Goal: Task Accomplishment & Management: Complete application form

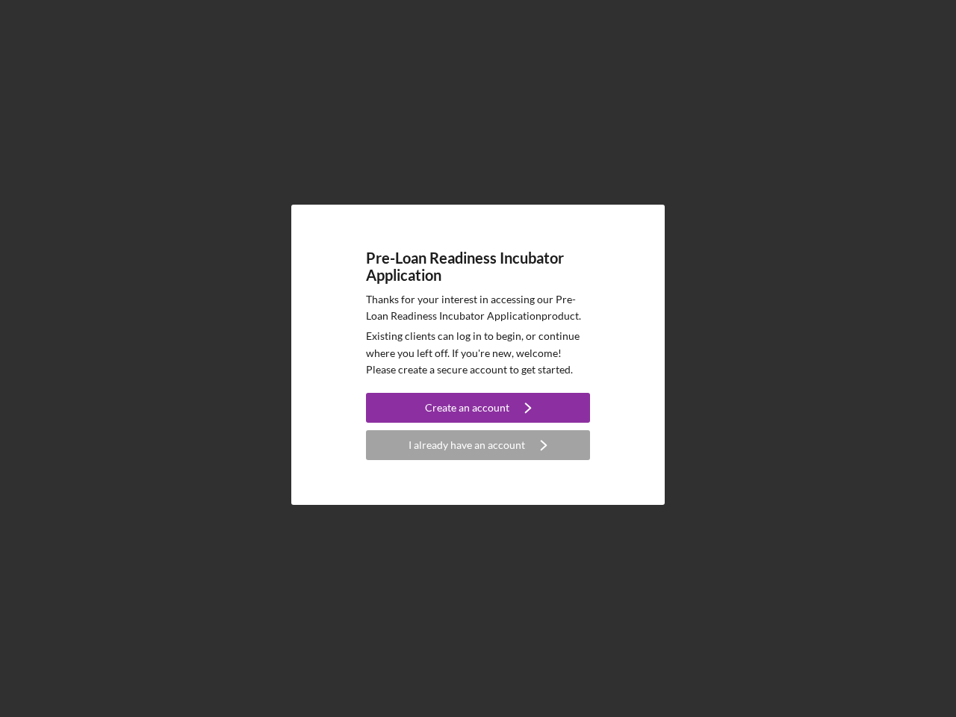
click at [478, 358] on p "Existing clients can log in to begin, or continue where you left off. If you're…" at bounding box center [478, 353] width 224 height 50
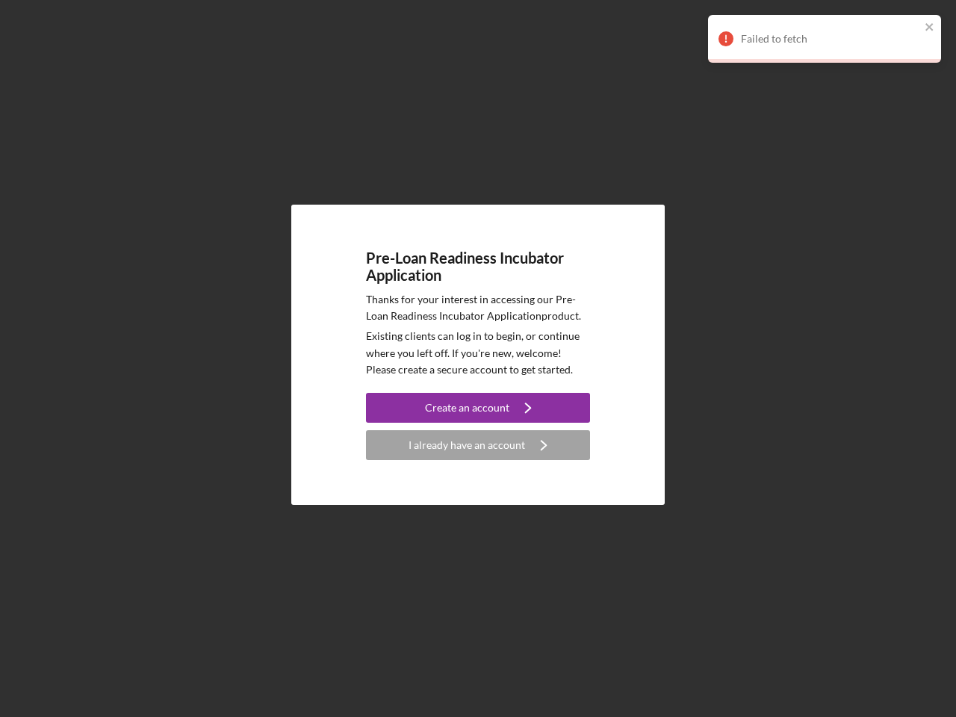
click at [478, 408] on div "Create an account" at bounding box center [467, 408] width 84 height 30
